Goal: Task Accomplishment & Management: Manage account settings

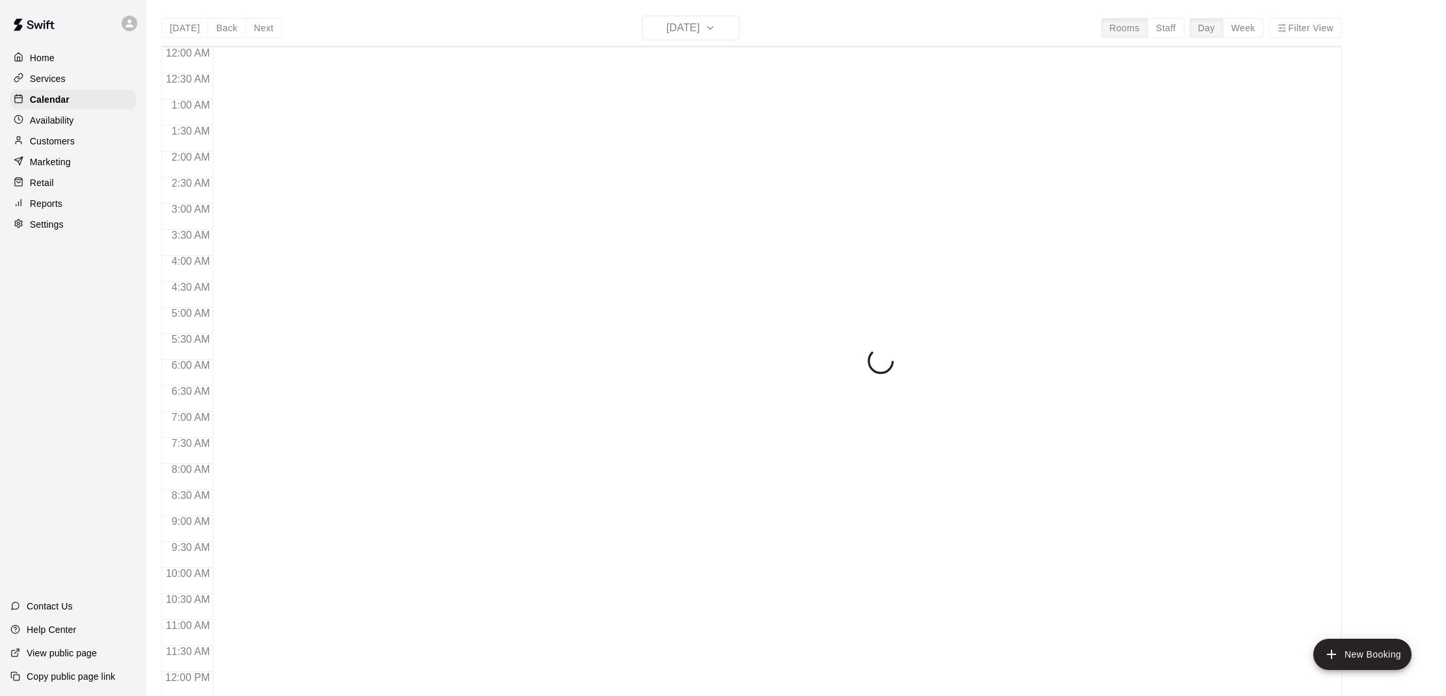
scroll to position [586, 0]
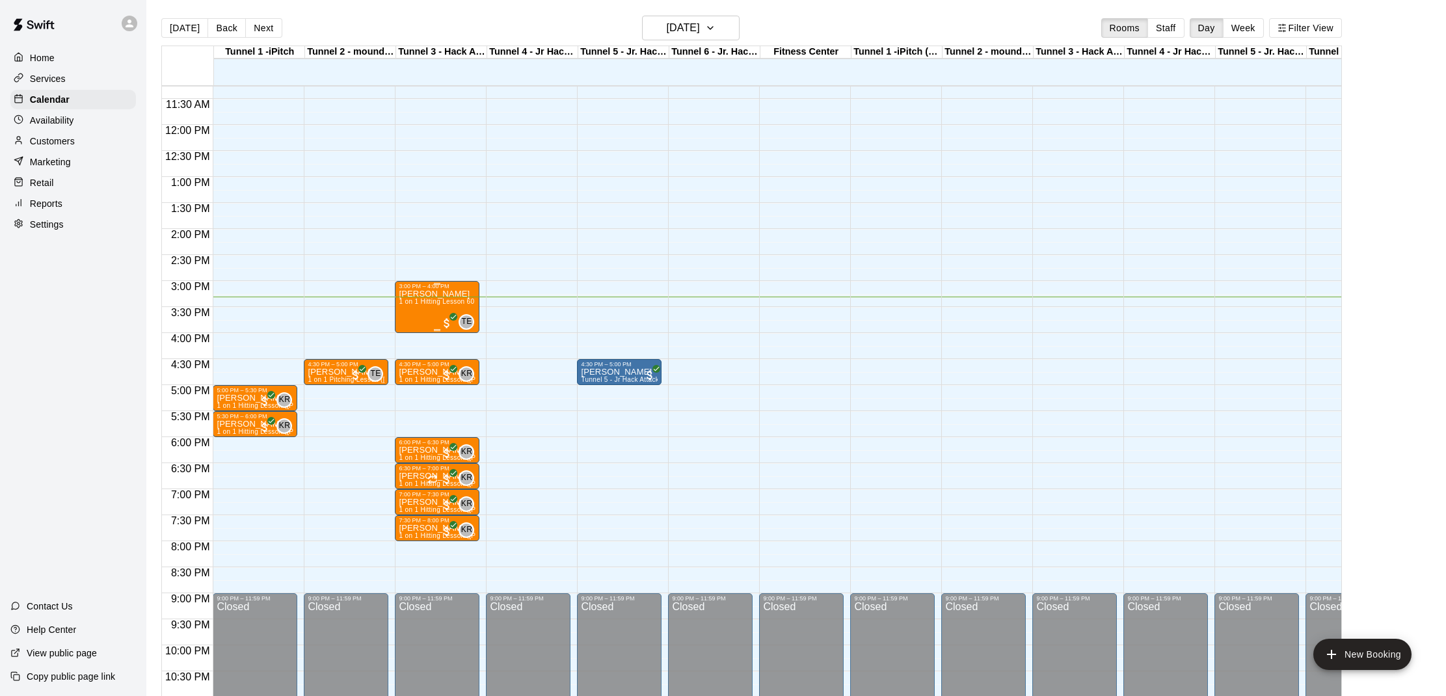
click at [436, 302] on span "1 on 1 Hitting Lesson 60 minutes ([PERSON_NAME])" at bounding box center [481, 301] width 165 height 7
click at [405, 337] on img "edit" at bounding box center [412, 343] width 15 height 15
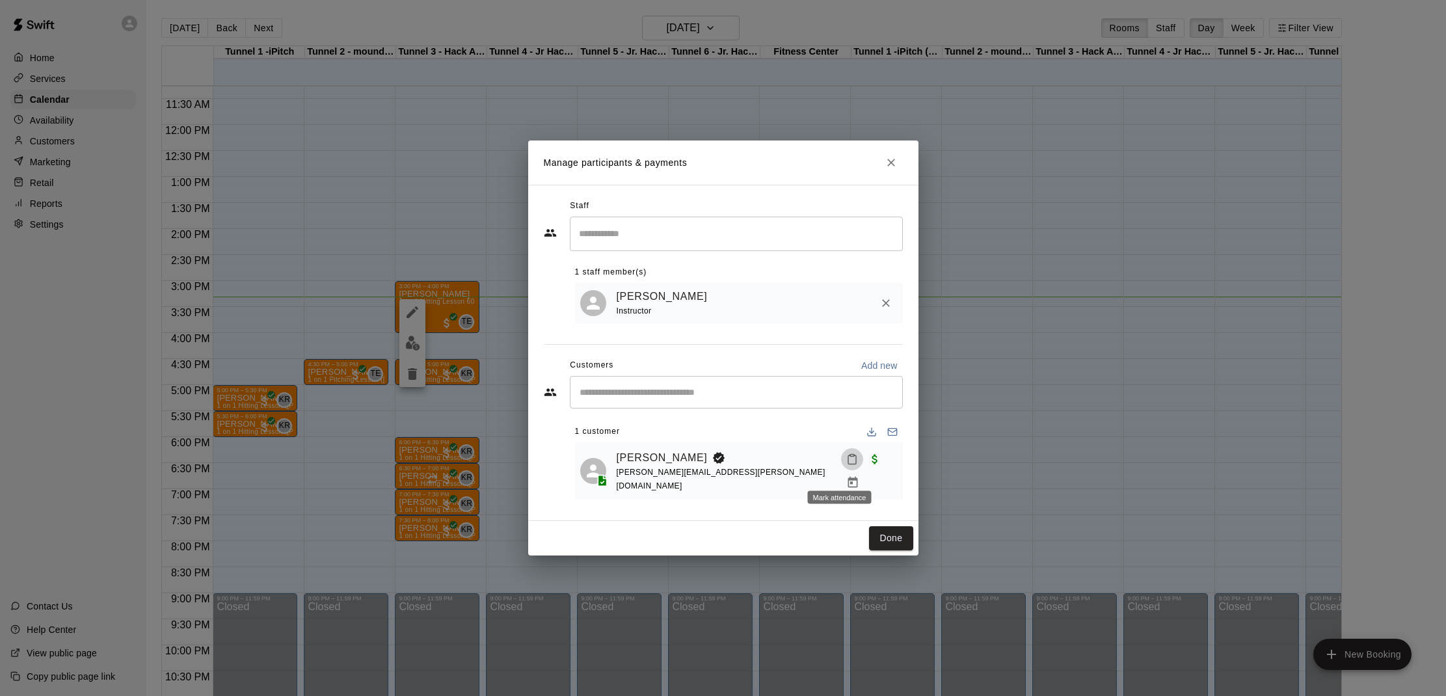
click at [846, 465] on icon "Mark attendance" at bounding box center [852, 459] width 12 height 12
click at [870, 479] on li "[PERSON_NAME] attended" at bounding box center [920, 475] width 152 height 21
click at [881, 526] on button "Done" at bounding box center [891, 538] width 44 height 24
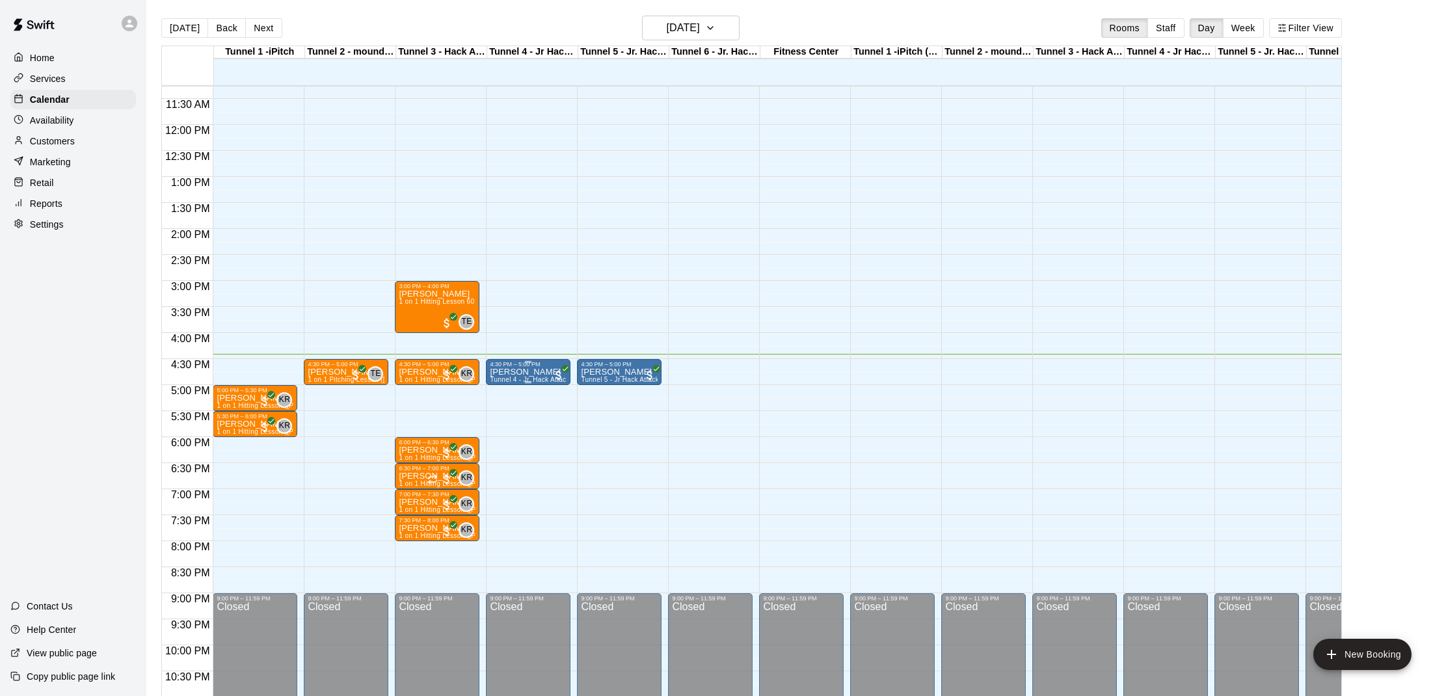
click at [543, 372] on p "[PERSON_NAME]" at bounding box center [528, 372] width 77 height 0
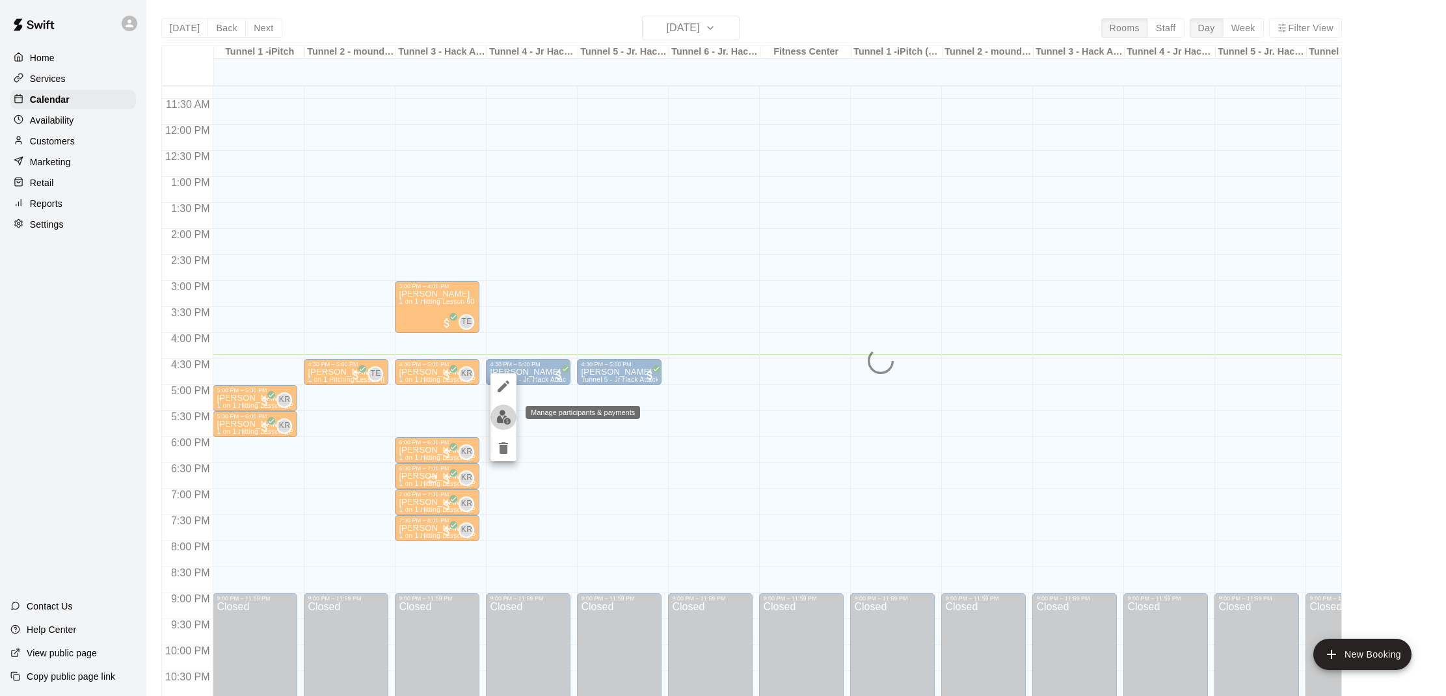
click at [498, 412] on img "edit" at bounding box center [503, 417] width 15 height 15
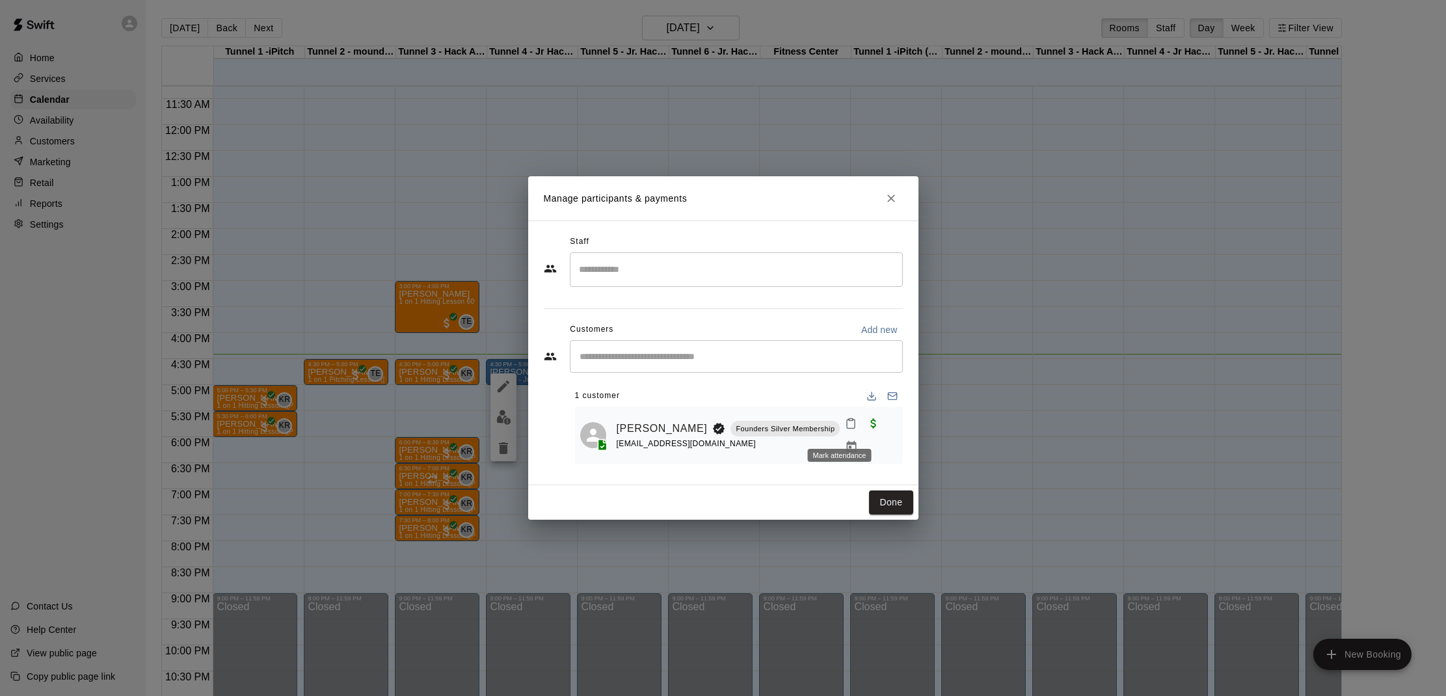
click at [845, 429] on icon "Mark attendance" at bounding box center [851, 424] width 12 height 12
click at [857, 434] on icon at bounding box center [861, 433] width 8 height 9
click at [882, 498] on button "Done" at bounding box center [891, 502] width 44 height 24
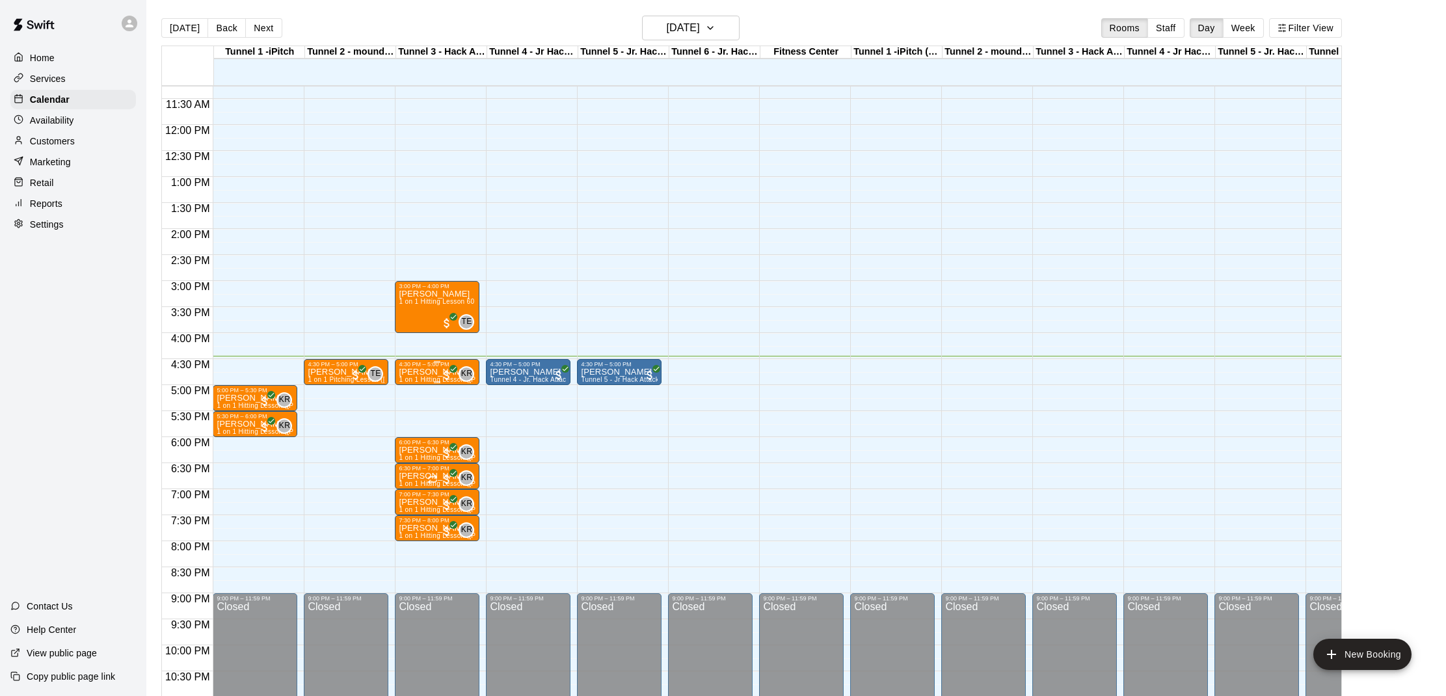
click at [429, 372] on p "[PERSON_NAME]" at bounding box center [437, 372] width 77 height 0
click at [412, 409] on button "edit" at bounding box center [412, 417] width 26 height 25
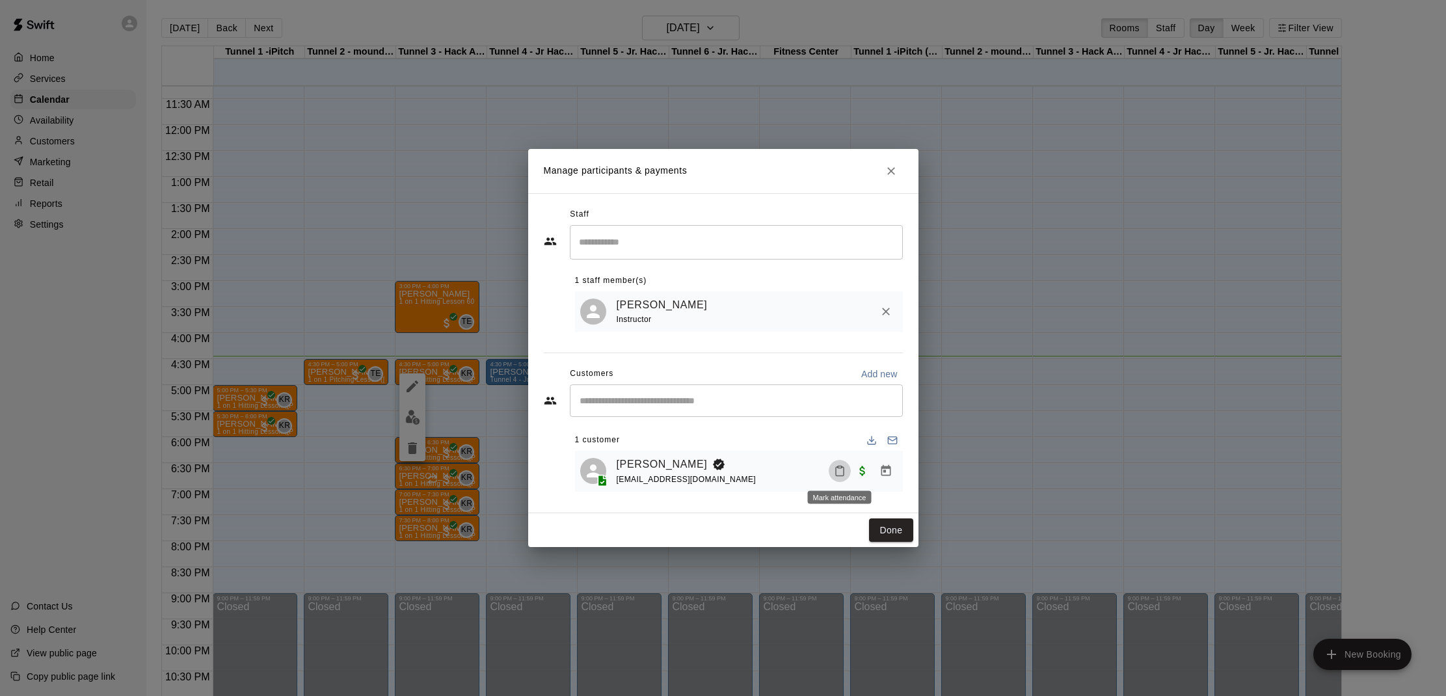
click at [841, 467] on icon "Mark attendance" at bounding box center [840, 471] width 12 height 12
click at [867, 478] on li "[PERSON_NAME] attended" at bounding box center [920, 475] width 152 height 21
click at [885, 520] on button "Done" at bounding box center [891, 530] width 44 height 24
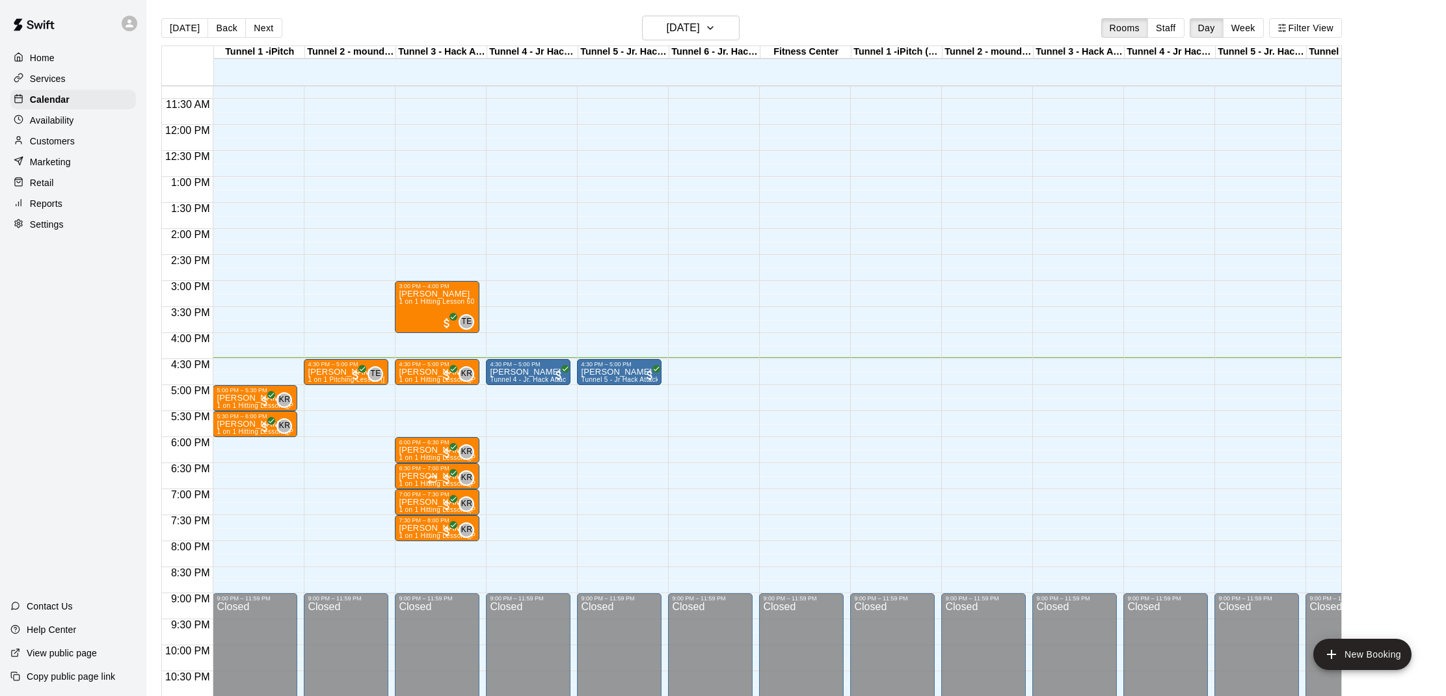
scroll to position [587, 0]
click at [615, 371] on p "[PERSON_NAME]" at bounding box center [619, 371] width 77 height 0
click at [590, 411] on img "edit" at bounding box center [594, 416] width 15 height 15
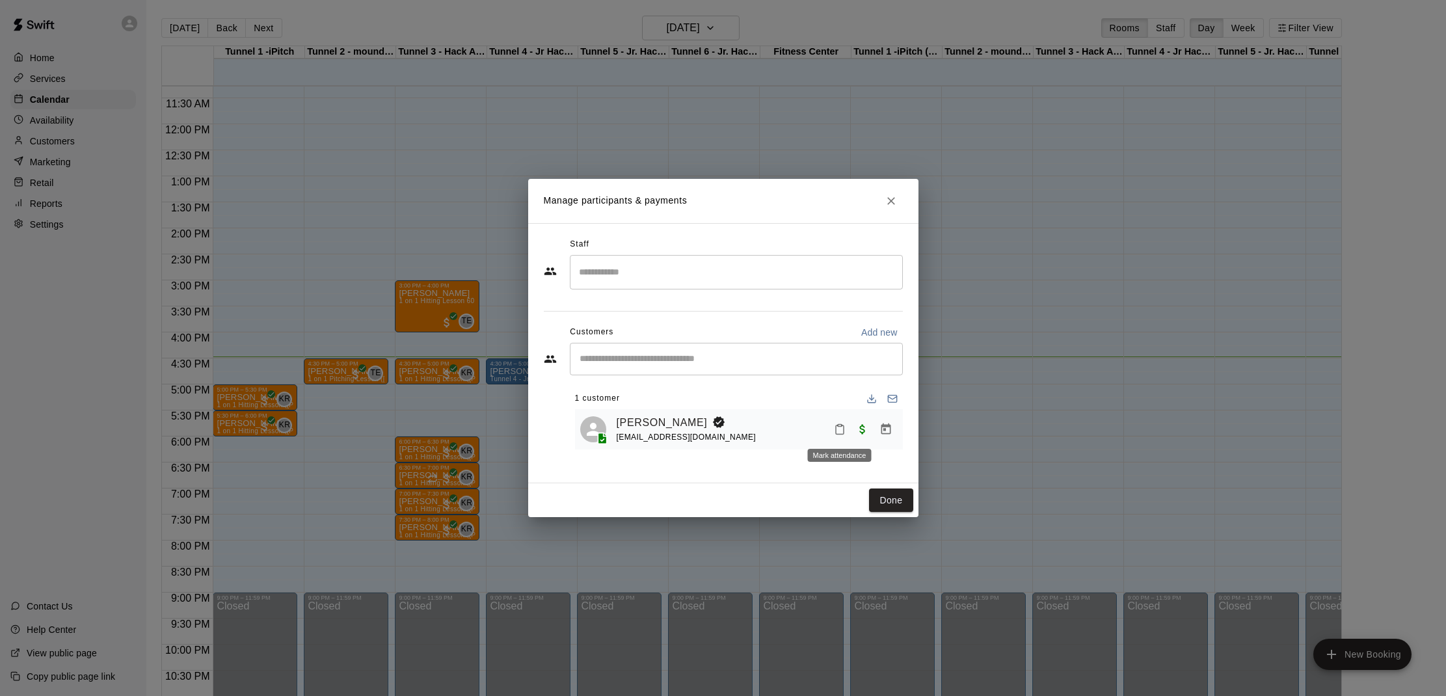
click at [843, 431] on icon "Mark attendance" at bounding box center [840, 429] width 8 height 9
click at [854, 437] on li "[PERSON_NAME] attended" at bounding box center [922, 435] width 152 height 21
click at [886, 492] on button "Done" at bounding box center [891, 501] width 44 height 24
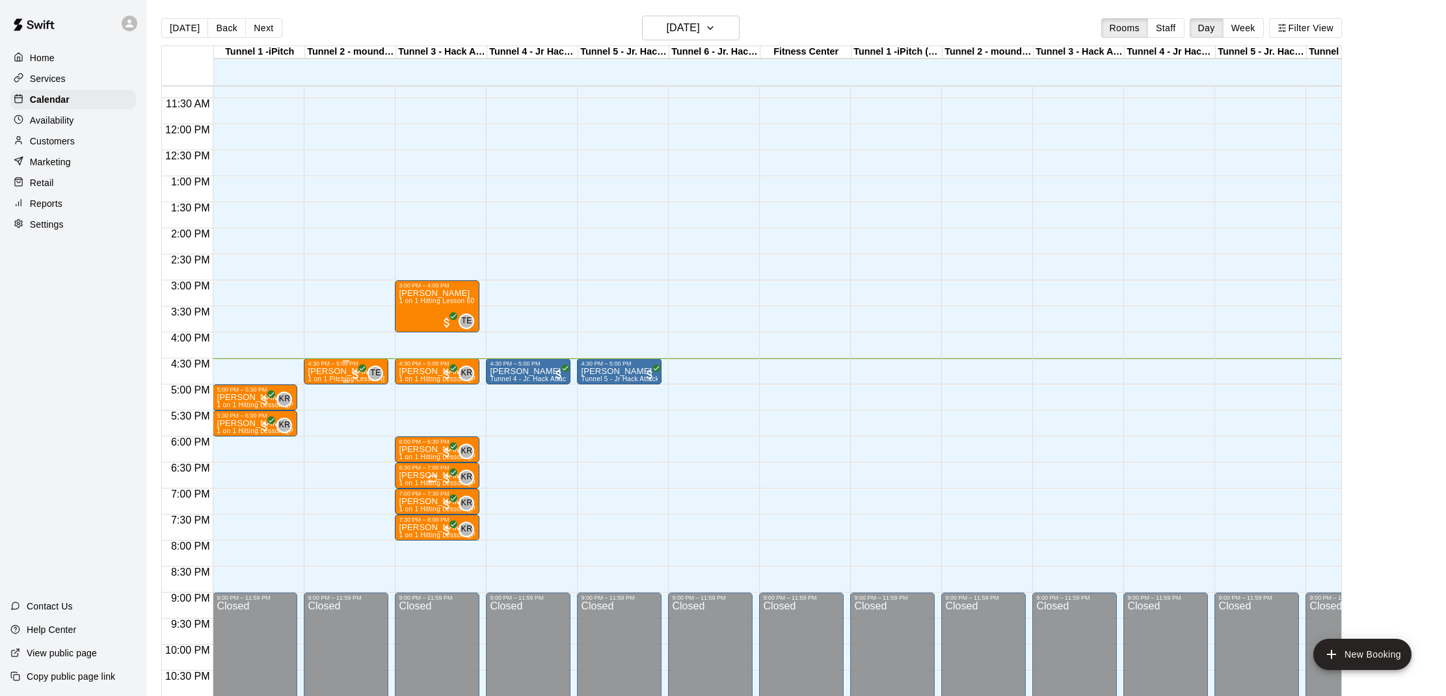
click at [340, 371] on p "[PERSON_NAME]" at bounding box center [346, 371] width 77 height 0
click at [325, 412] on img "edit" at bounding box center [321, 416] width 15 height 15
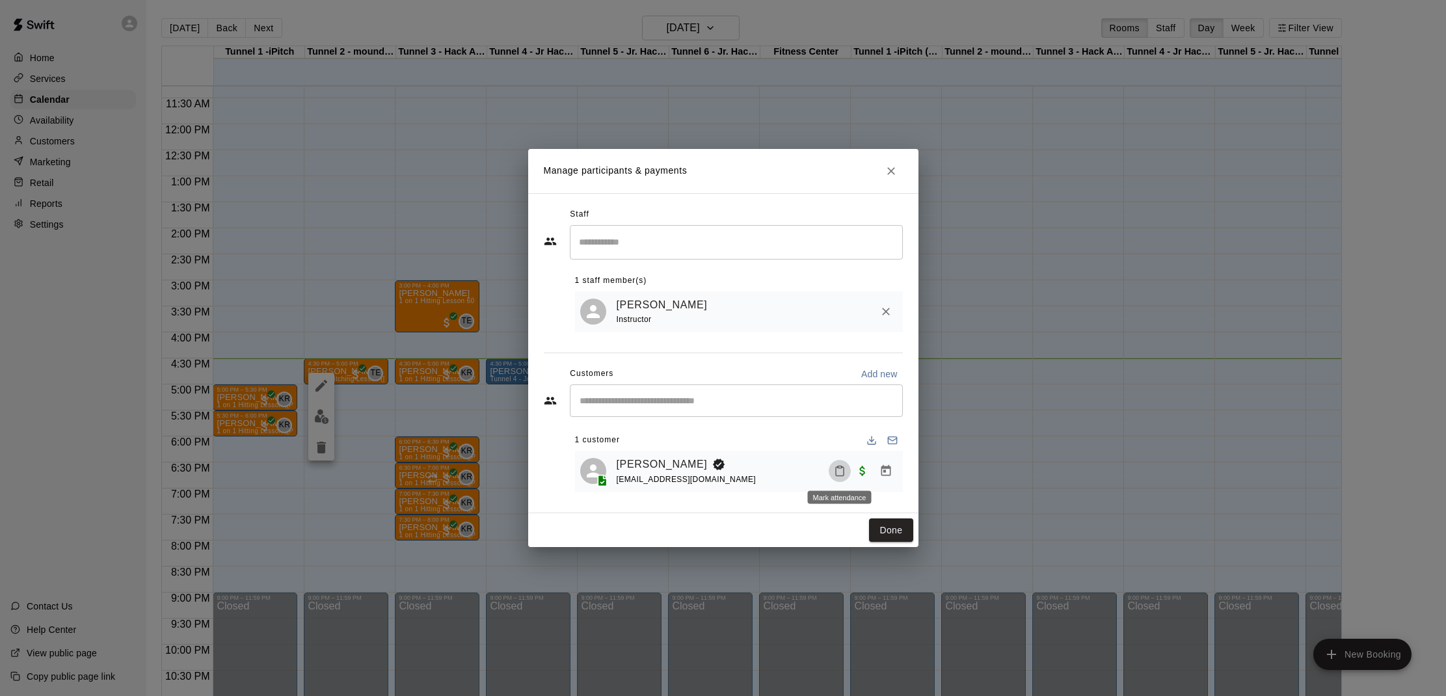
click at [844, 466] on icon "Mark attendance" at bounding box center [840, 471] width 12 height 12
click at [849, 470] on li "[PERSON_NAME] attended" at bounding box center [920, 475] width 152 height 21
click at [888, 520] on button "Done" at bounding box center [891, 530] width 44 height 24
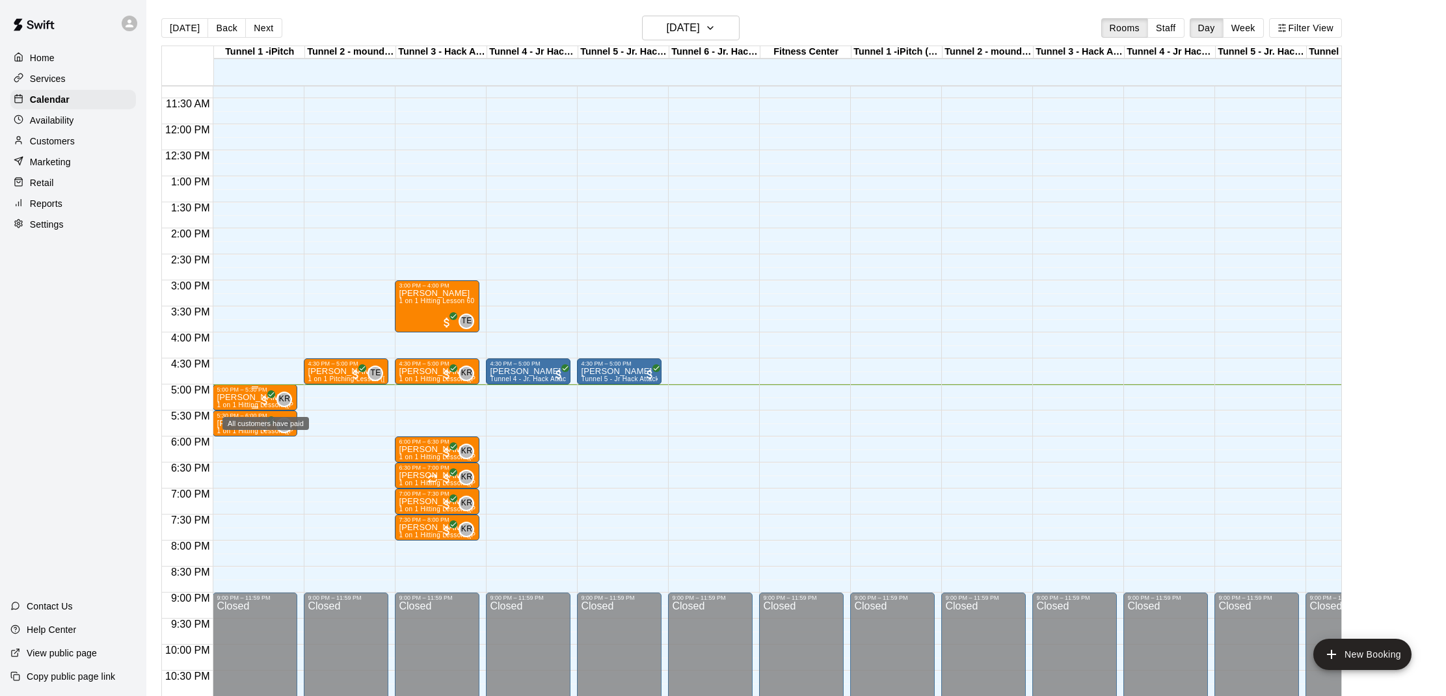
click at [262, 399] on span "All customers have paid" at bounding box center [264, 400] width 13 height 13
click at [273, 433] on img "edit" at bounding box center [272, 438] width 15 height 15
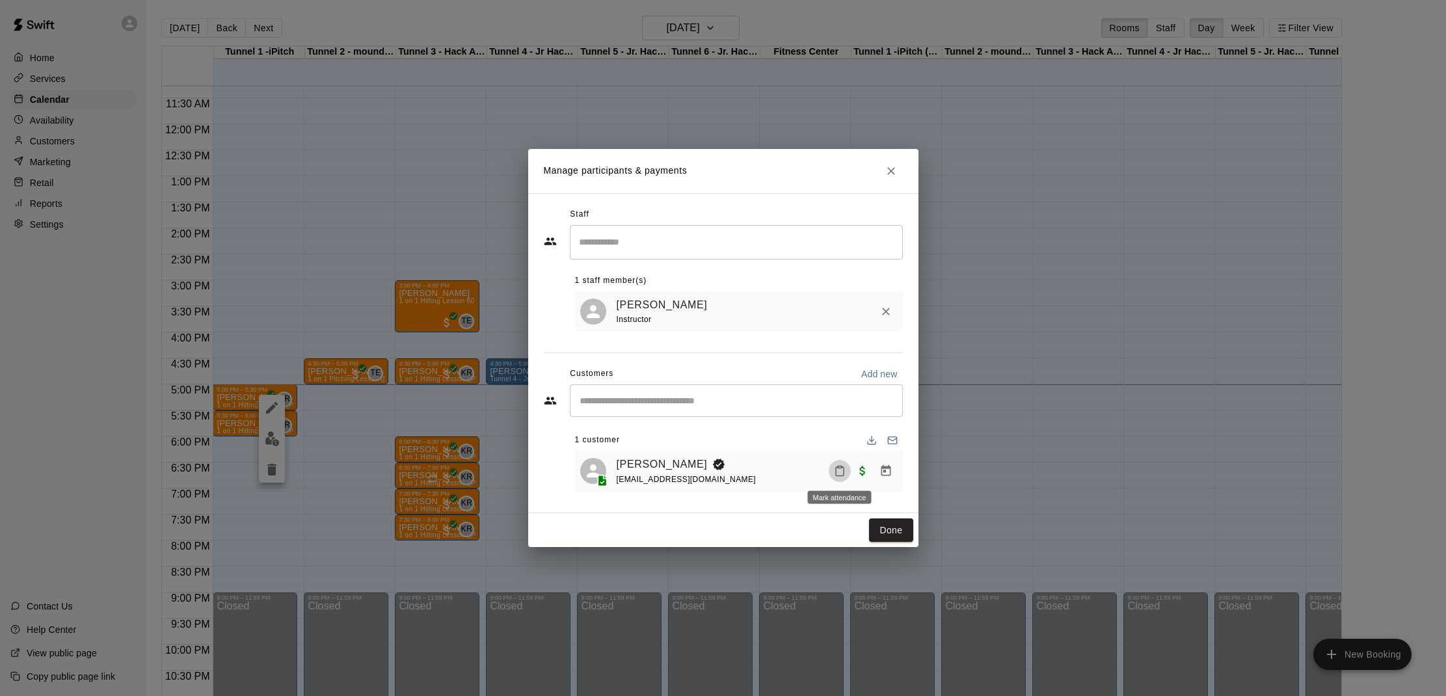
click at [838, 478] on button "Mark attendance" at bounding box center [840, 471] width 22 height 22
click at [852, 476] on li "[PERSON_NAME] attended" at bounding box center [915, 470] width 152 height 21
click at [902, 520] on button "Done" at bounding box center [891, 530] width 44 height 24
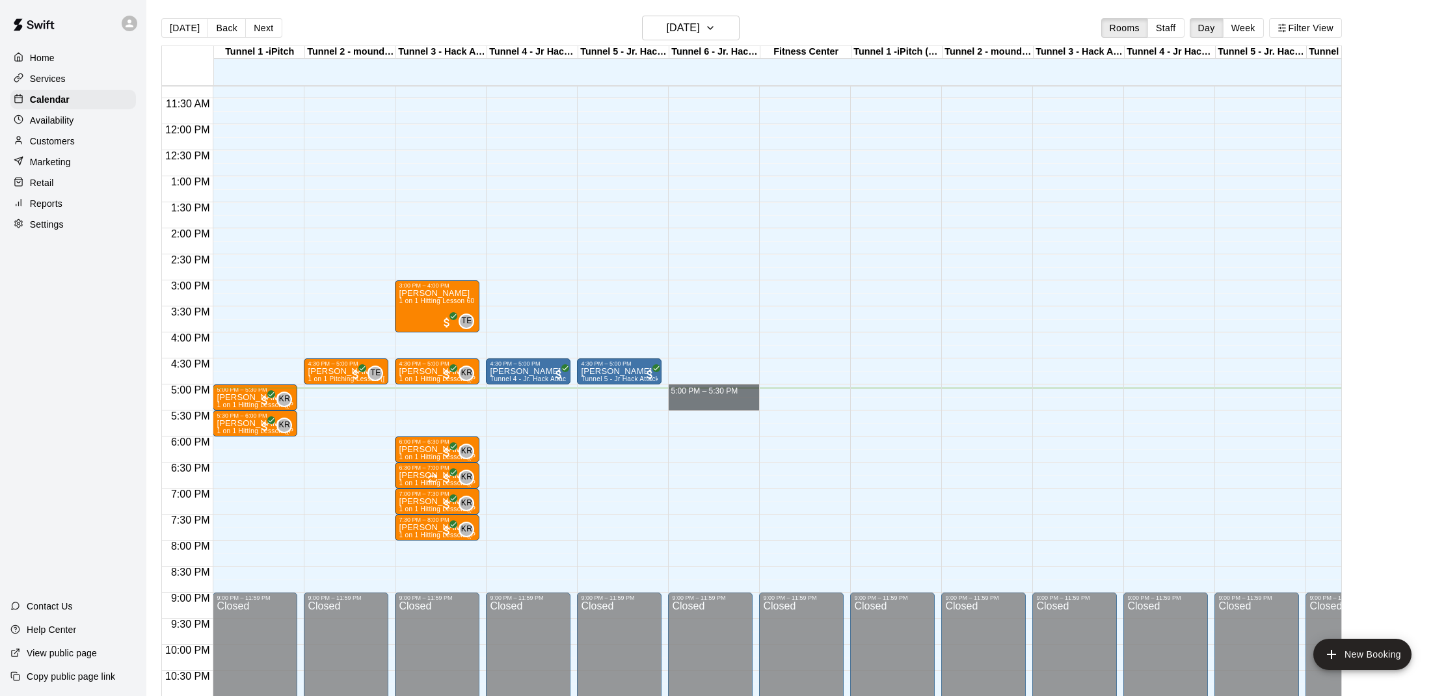
drag, startPoint x: 673, startPoint y: 389, endPoint x: 669, endPoint y: 402, distance: 13.4
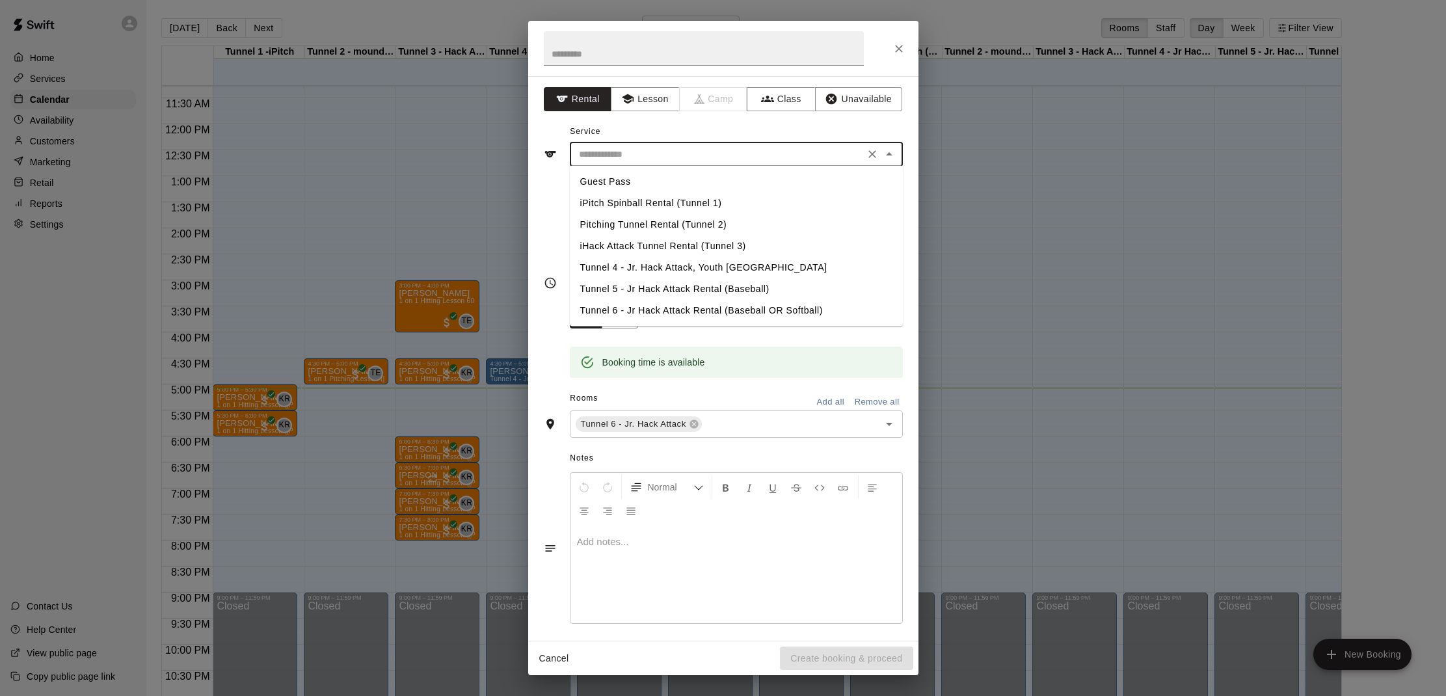
click at [711, 151] on input "text" at bounding box center [717, 154] width 287 height 16
drag, startPoint x: 695, startPoint y: 306, endPoint x: 708, endPoint y: 312, distance: 14.6
click at [695, 306] on li "Tunnel 6 - Jr Hack Attack Rental (Baseball OR Softball)" at bounding box center [736, 310] width 333 height 21
type input "**********"
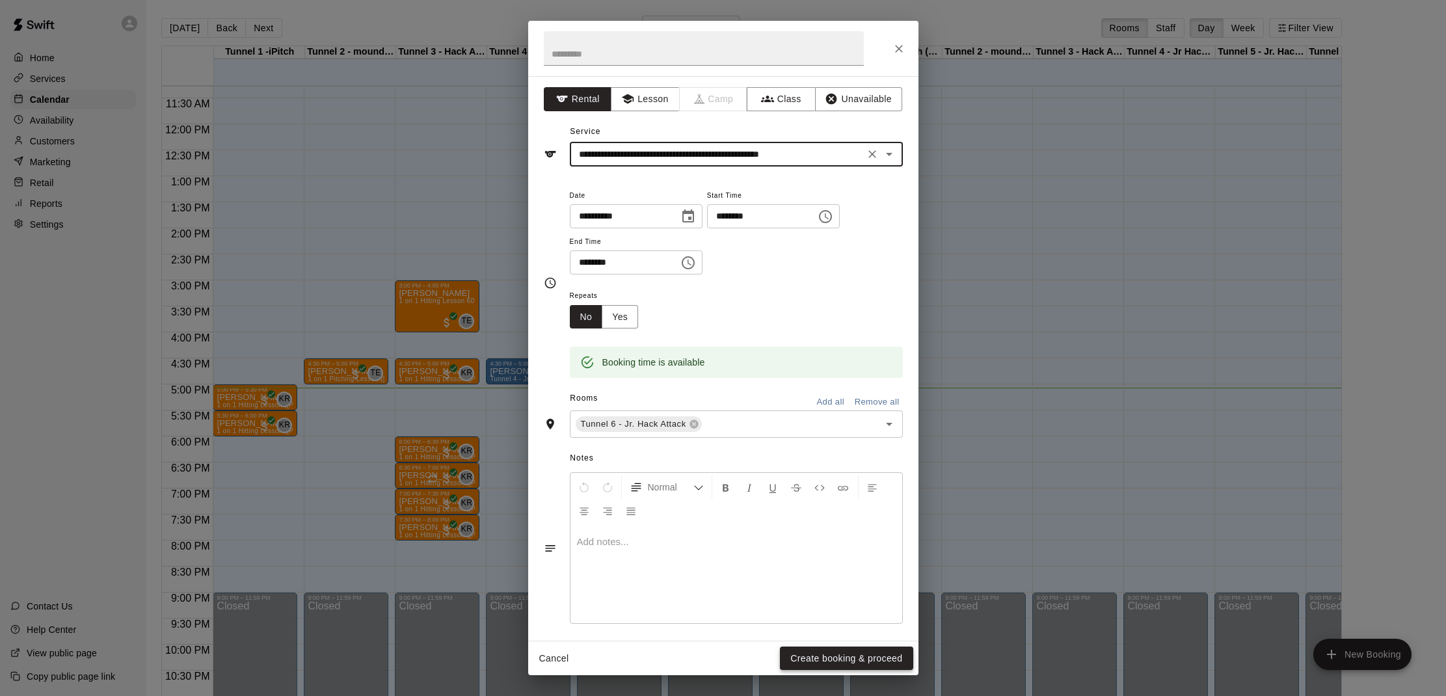
click at [835, 661] on button "Create booking & proceed" at bounding box center [846, 659] width 133 height 24
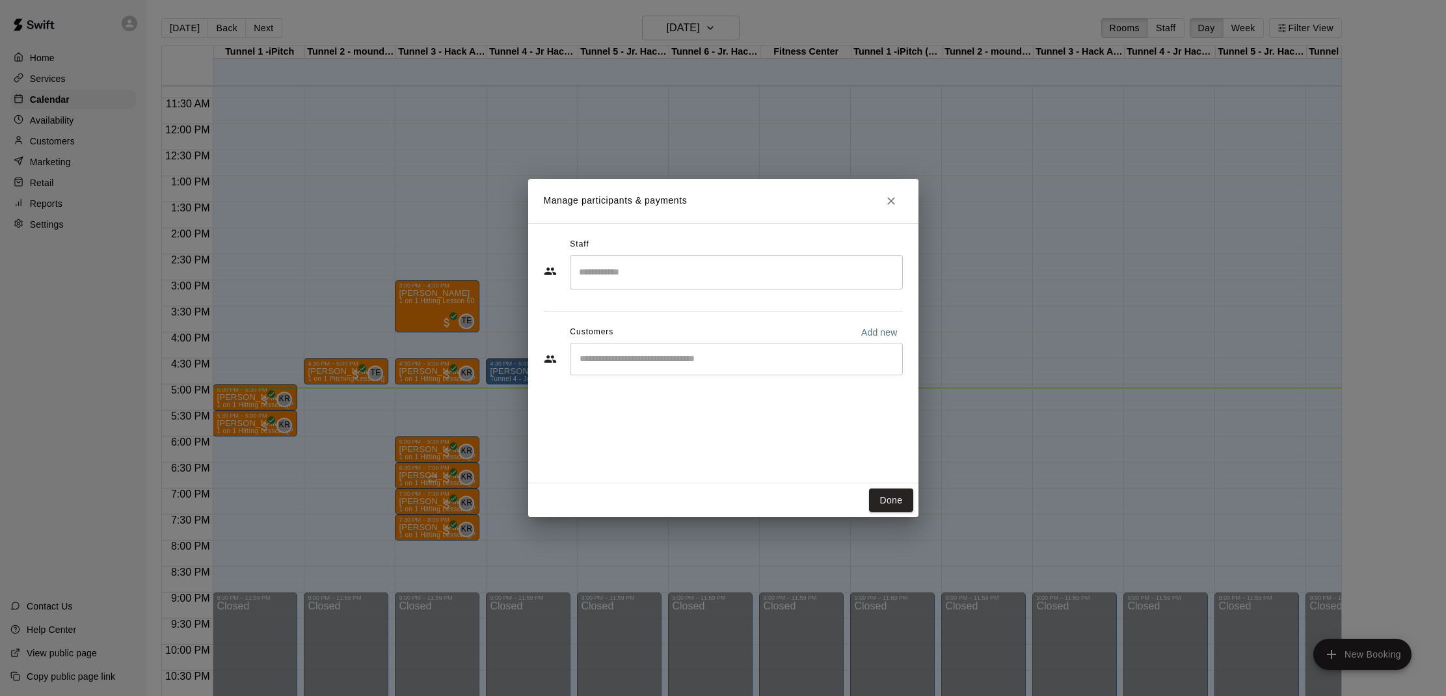
click at [705, 368] on div "​" at bounding box center [736, 359] width 333 height 33
type input "*******"
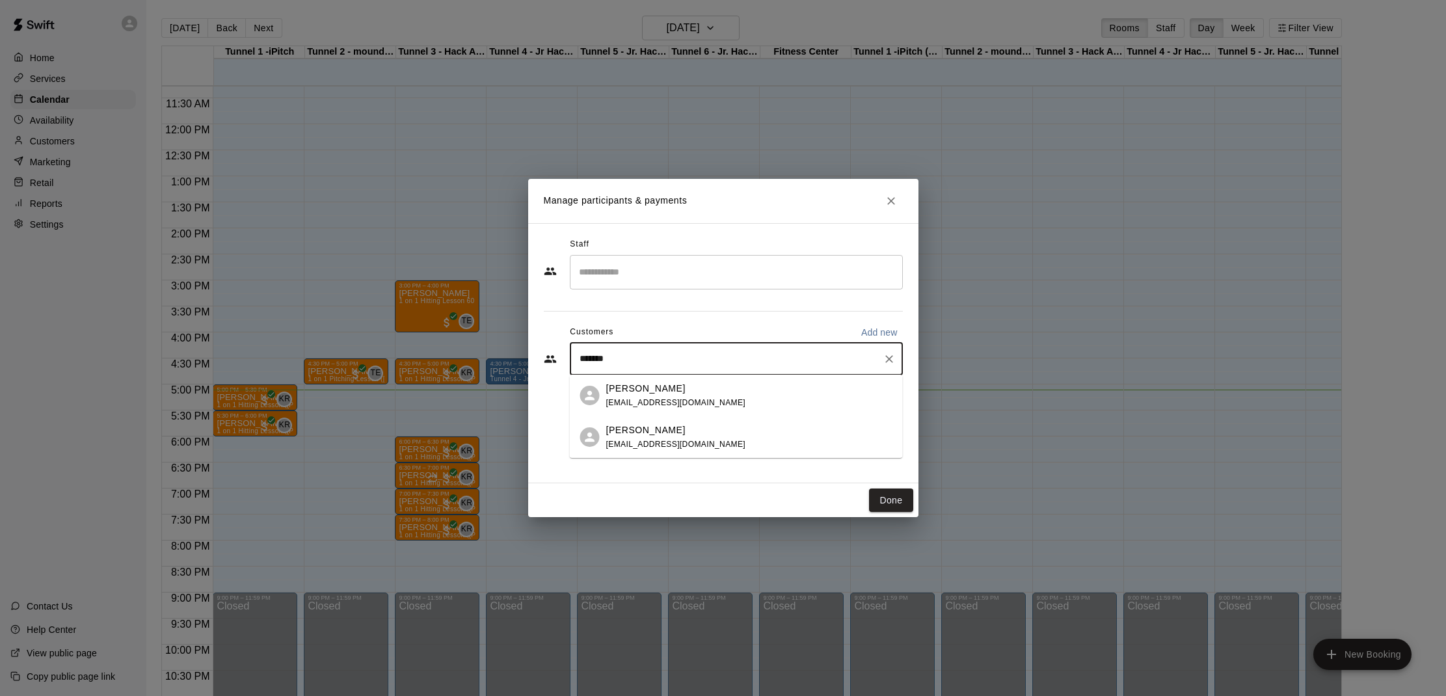
click at [690, 396] on div "[PERSON_NAME] [EMAIL_ADDRESS][DOMAIN_NAME]" at bounding box center [676, 396] width 140 height 28
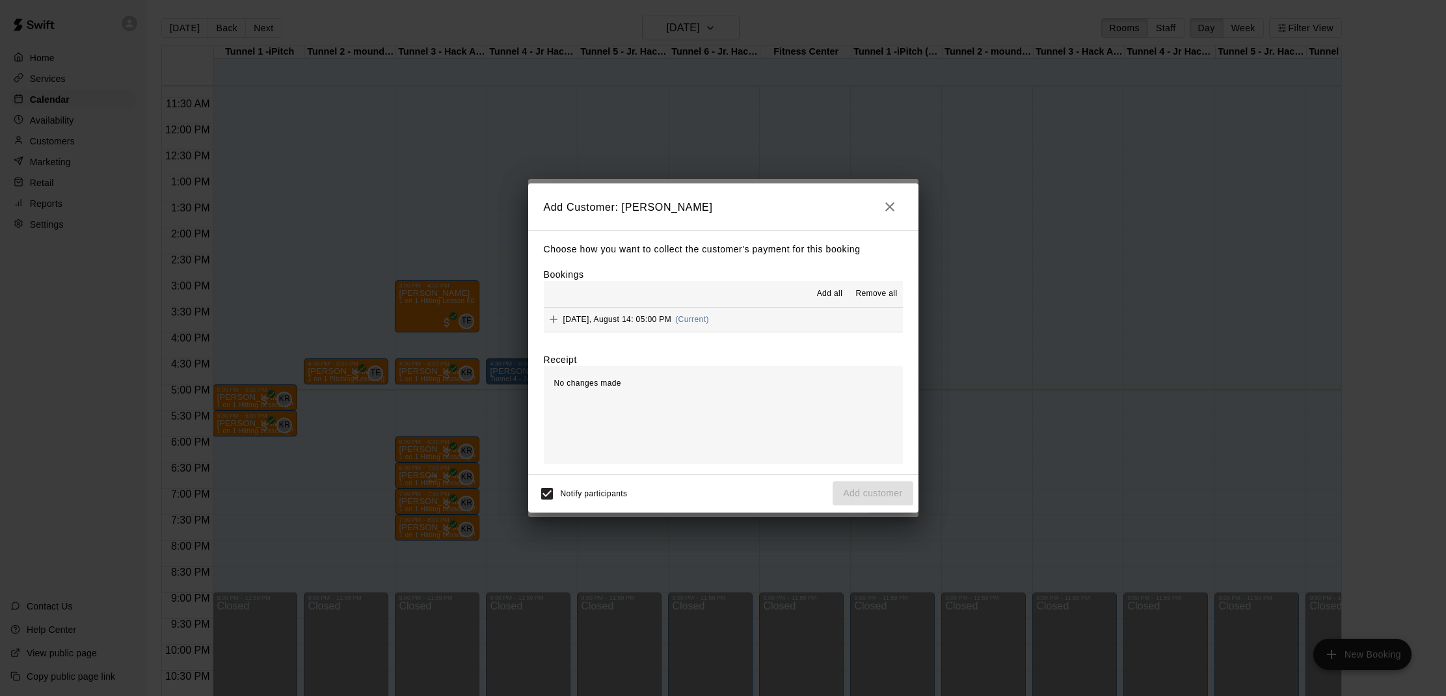
click at [691, 312] on div "[DATE], August 14: 05:00 PM (Current)" at bounding box center [626, 320] width 165 height 20
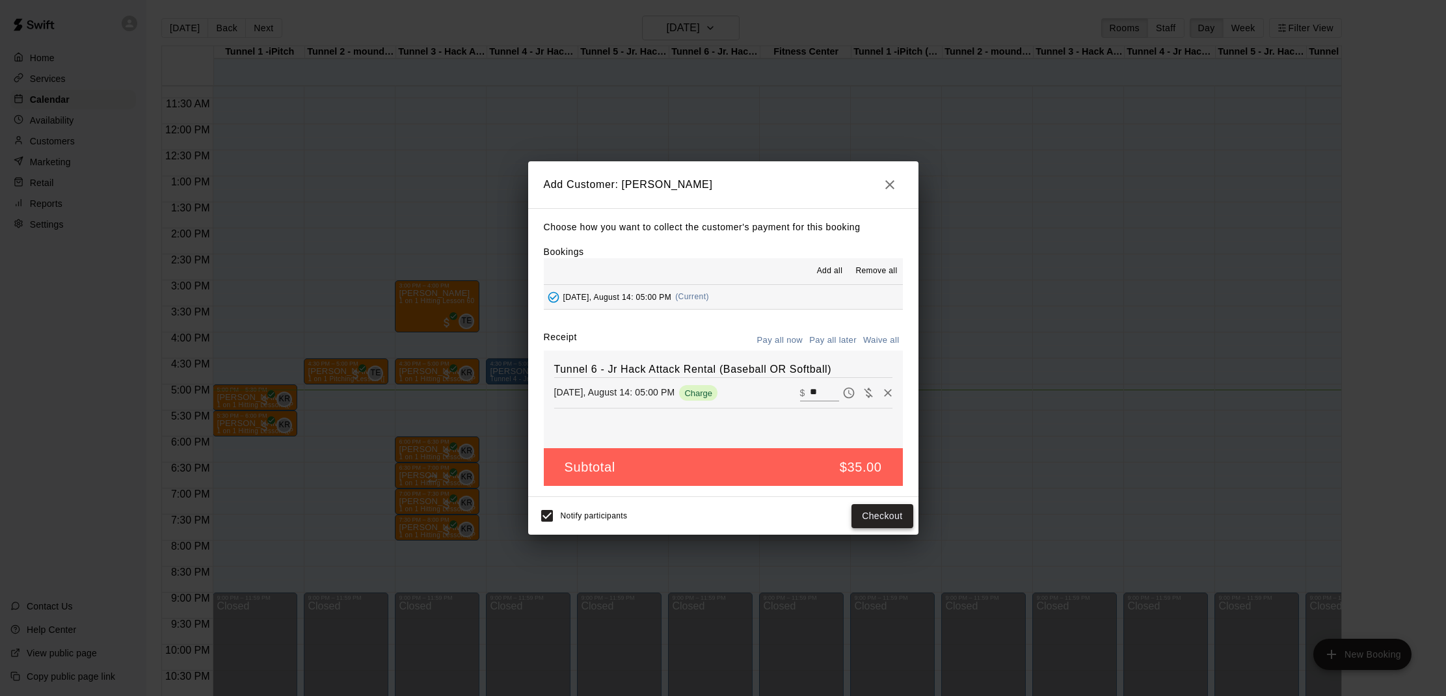
click at [876, 518] on button "Checkout" at bounding box center [882, 516] width 61 height 24
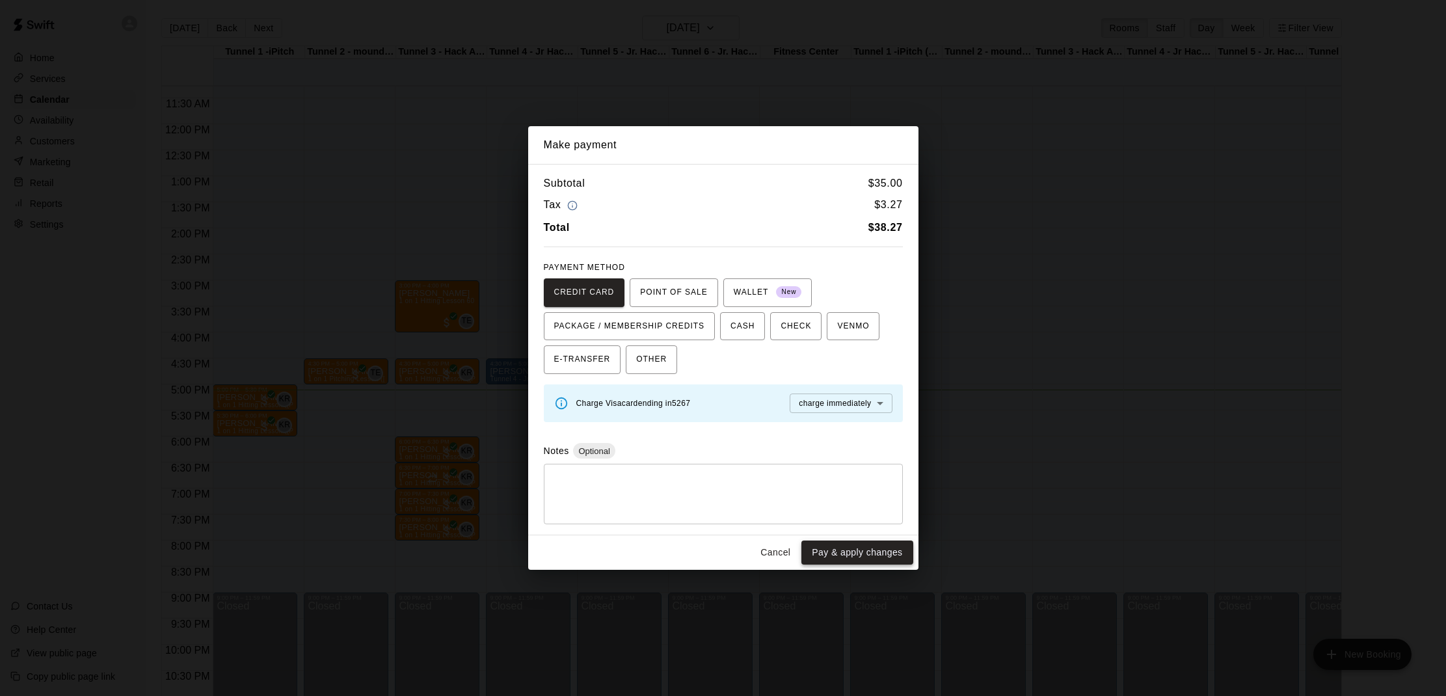
click at [842, 548] on button "Pay & apply changes" at bounding box center [856, 553] width 111 height 24
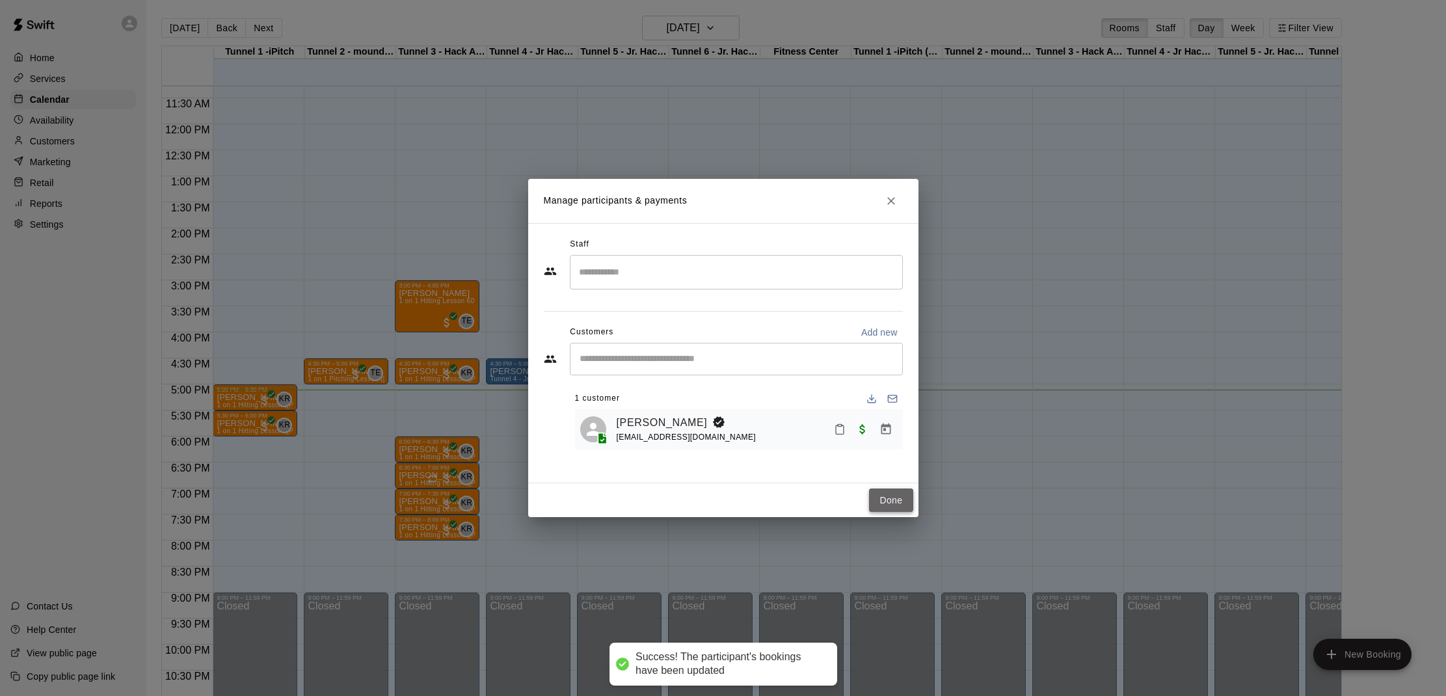
click at [892, 504] on button "Done" at bounding box center [891, 501] width 44 height 24
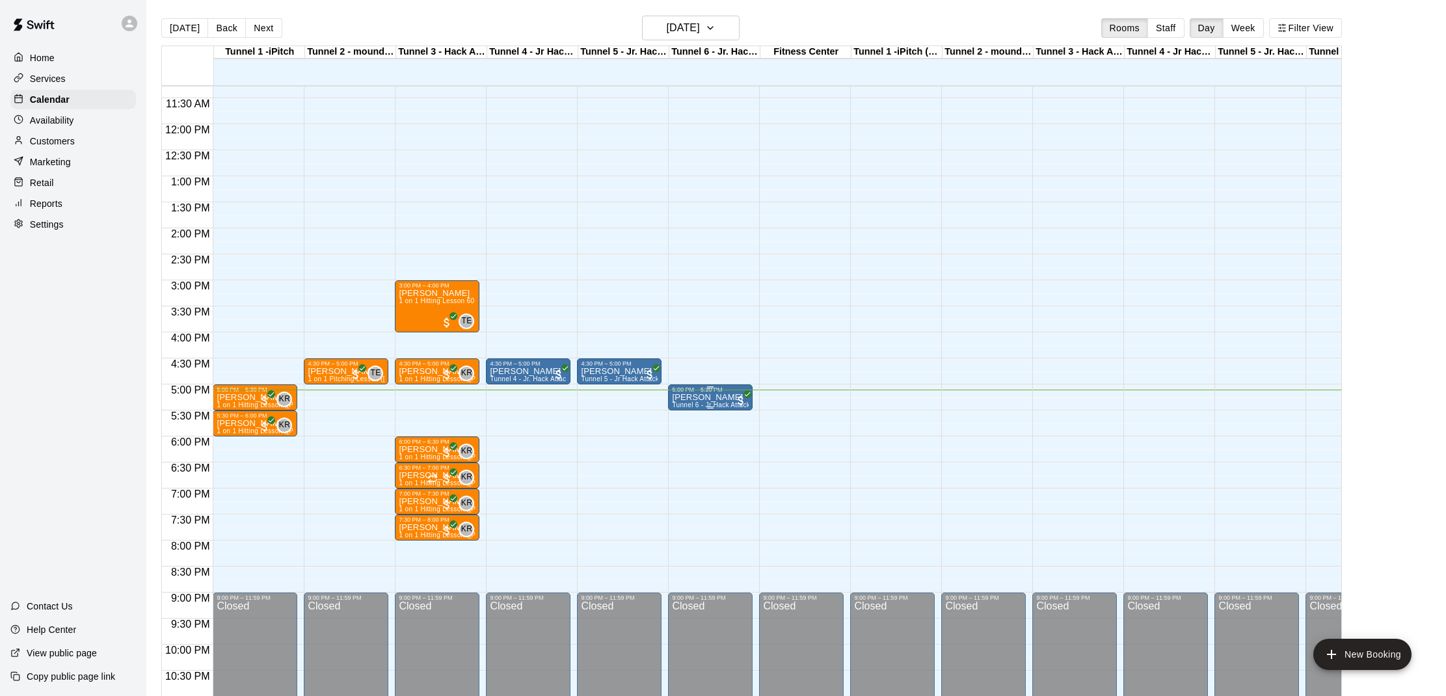
click at [724, 397] on p "[PERSON_NAME]" at bounding box center [710, 397] width 77 height 0
click at [688, 436] on img "edit" at bounding box center [685, 442] width 15 height 15
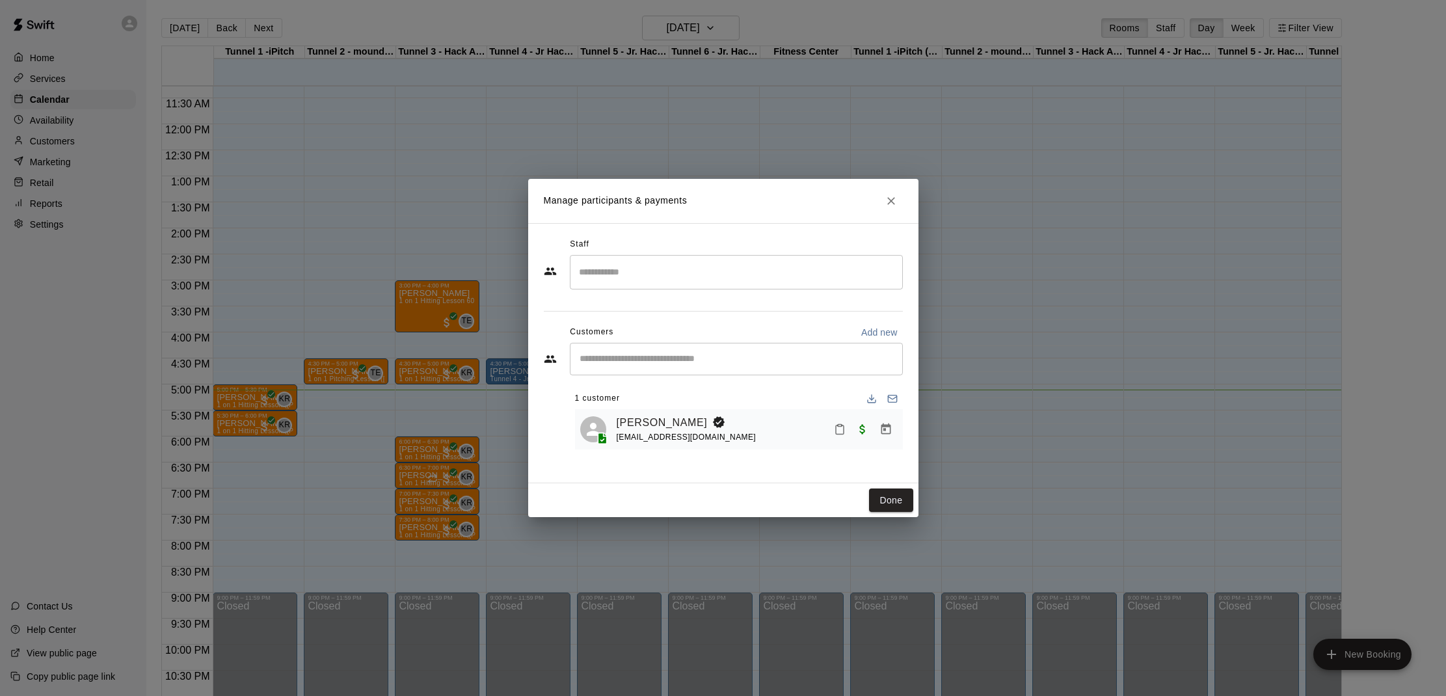
click at [832, 431] on button "Mark attendance" at bounding box center [840, 429] width 22 height 22
click at [862, 431] on li "[PERSON_NAME] attended" at bounding box center [915, 428] width 152 height 21
click at [878, 500] on button "Done" at bounding box center [891, 501] width 44 height 24
